Goal: Task Accomplishment & Management: Manage account settings

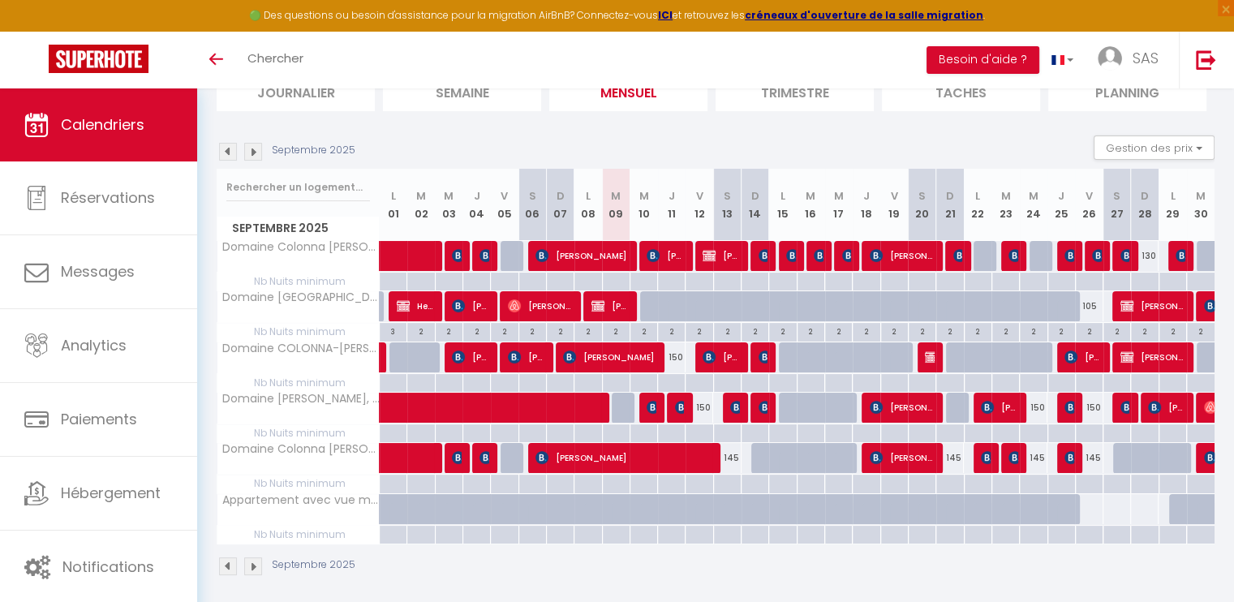
click at [247, 152] on img at bounding box center [253, 152] width 18 height 18
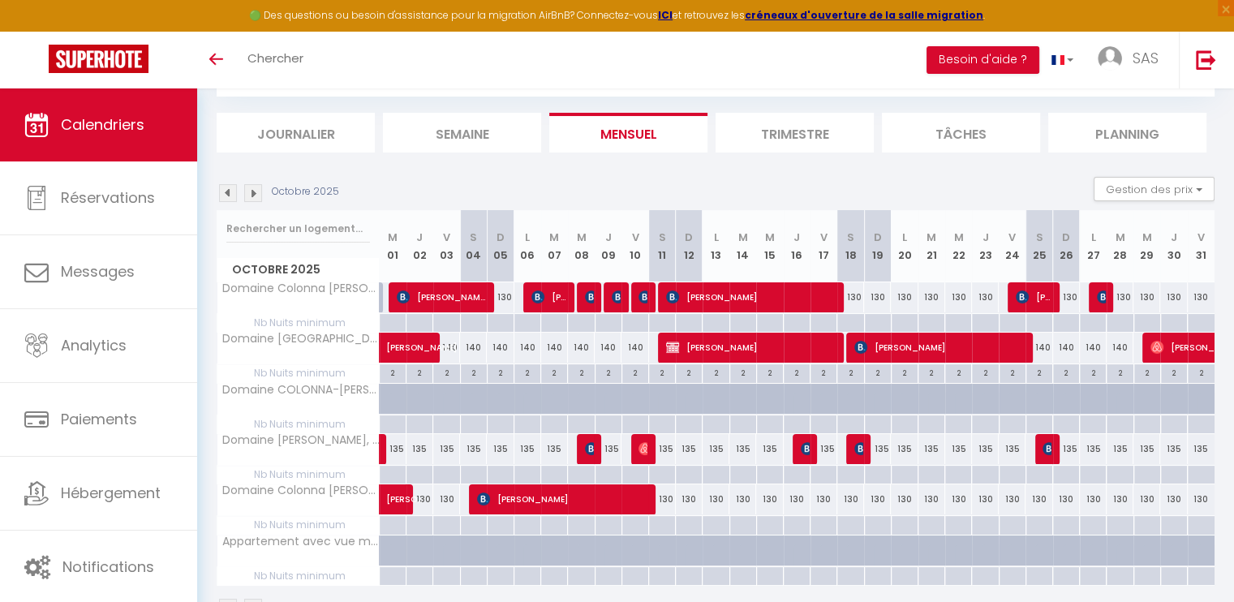
scroll to position [129, 0]
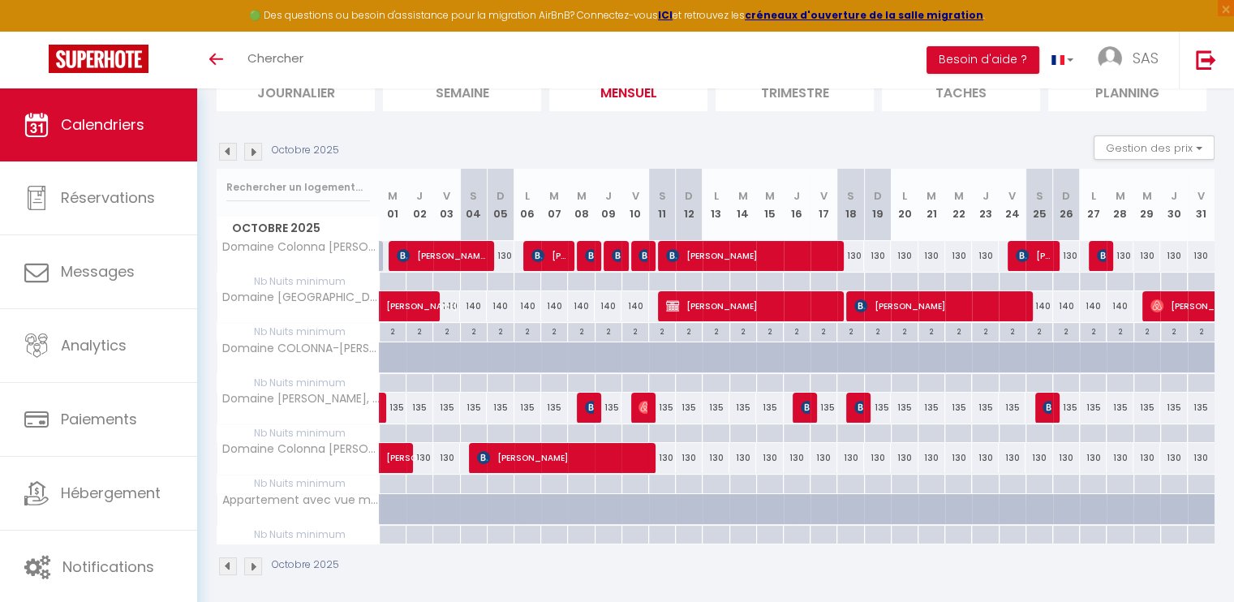
click at [221, 159] on img at bounding box center [228, 152] width 18 height 18
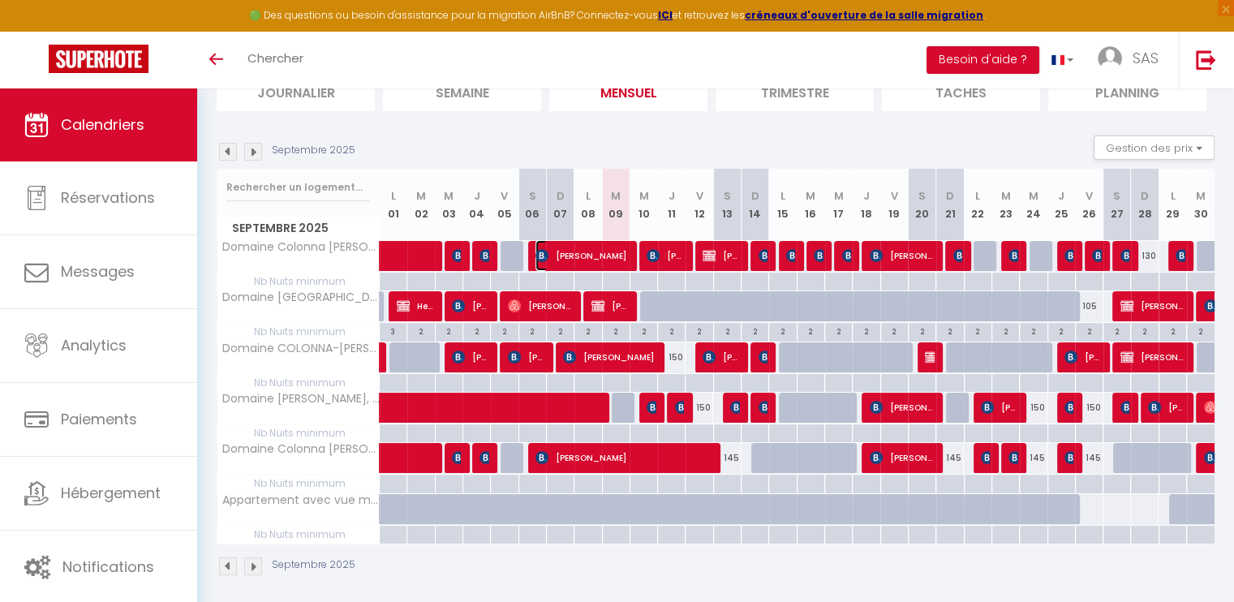
click at [592, 255] on span "[PERSON_NAME]" at bounding box center [581, 255] width 92 height 31
select select "OK"
select select "KO"
select select "0"
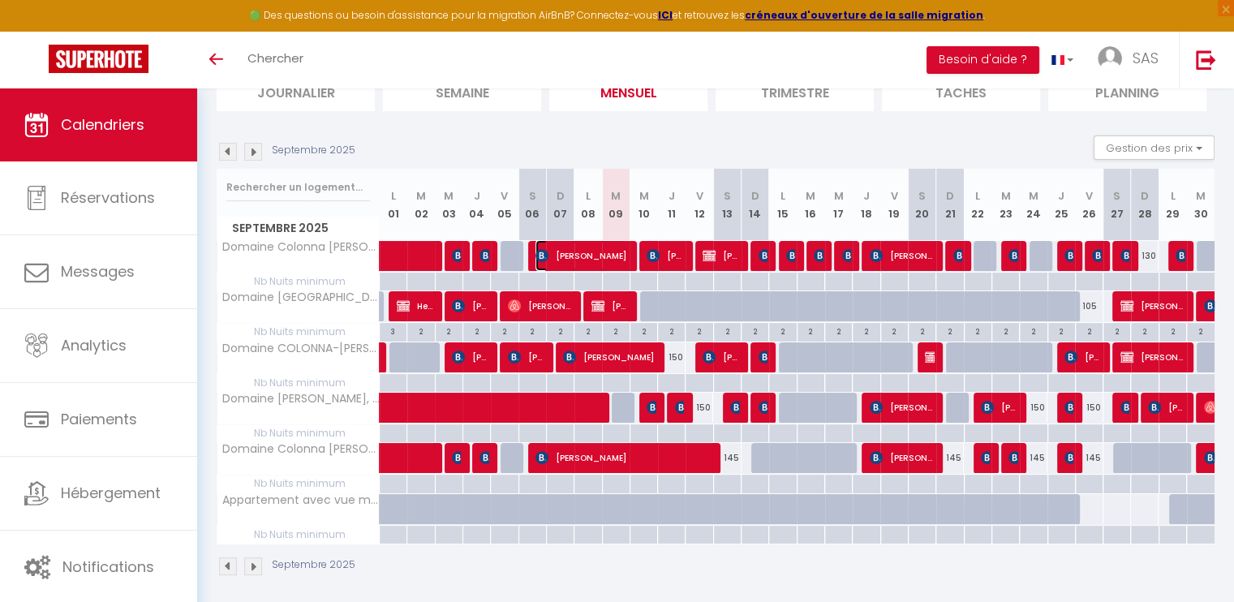
select select "1"
select select
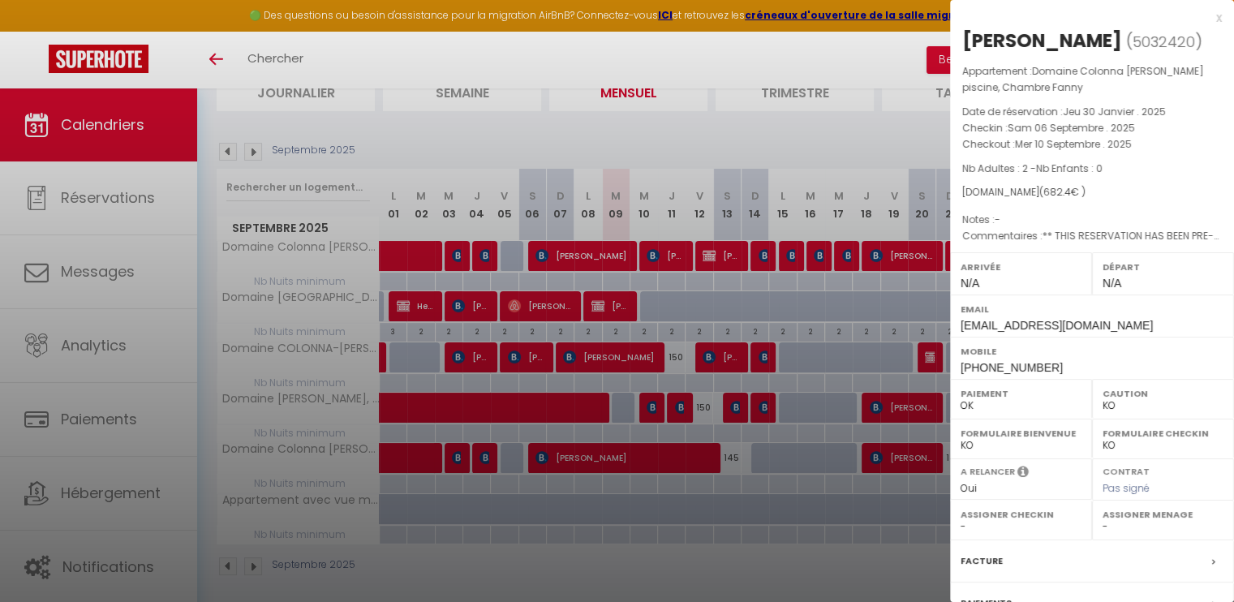
click at [725, 66] on div at bounding box center [617, 301] width 1234 height 602
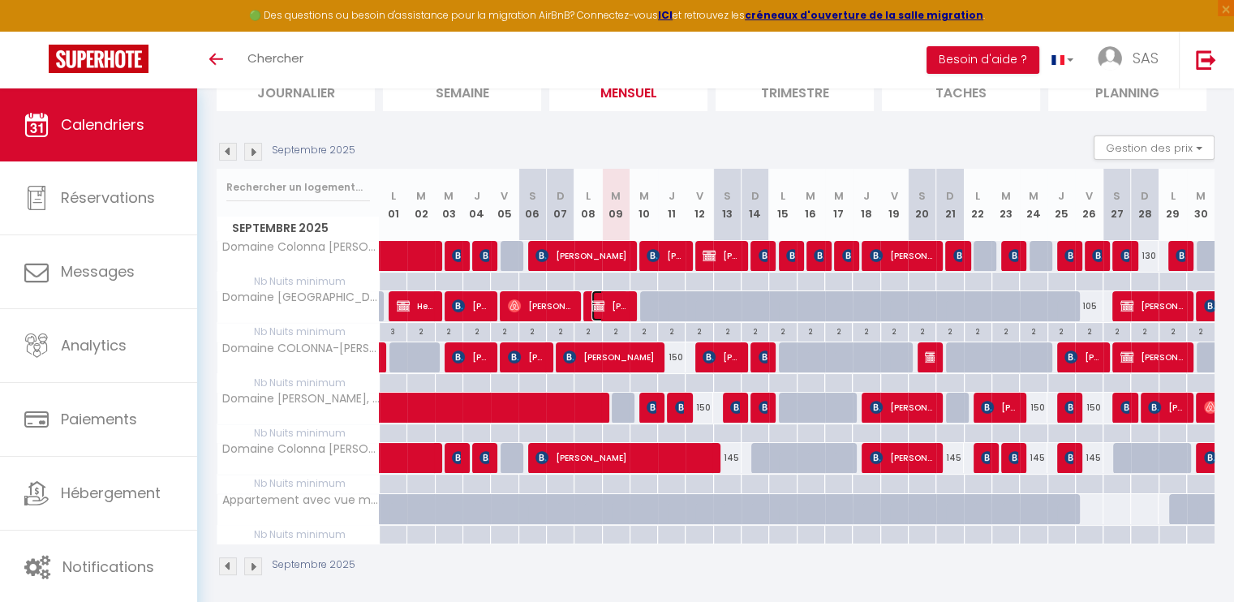
click at [616, 301] on span "[PERSON_NAME]" at bounding box center [609, 305] width 36 height 31
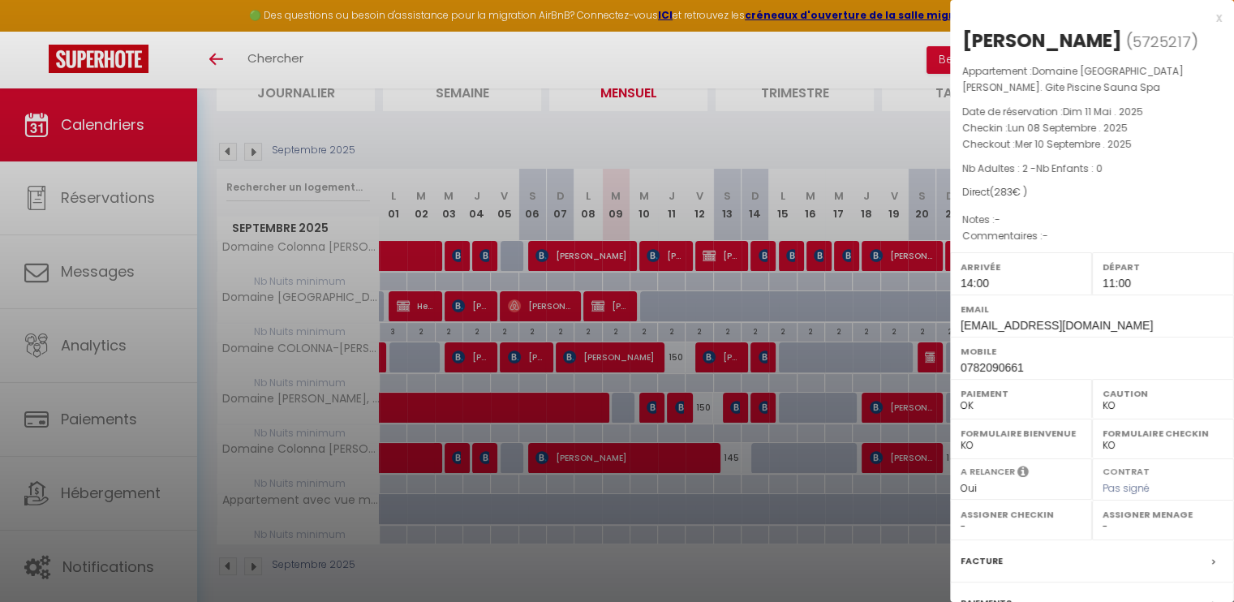
click at [808, 45] on div at bounding box center [617, 301] width 1234 height 602
